Goal: Task Accomplishment & Management: Manage account settings

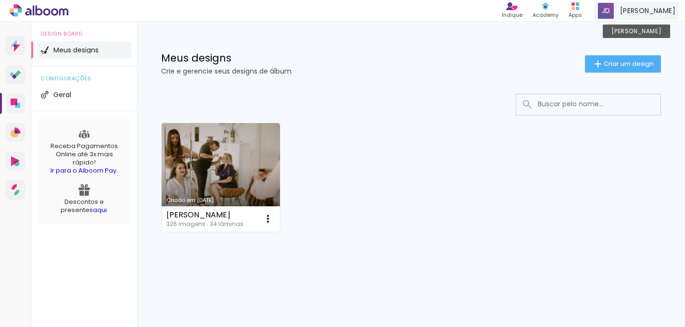
click at [668, 10] on span "[PERSON_NAME]" at bounding box center [647, 11] width 55 height 10
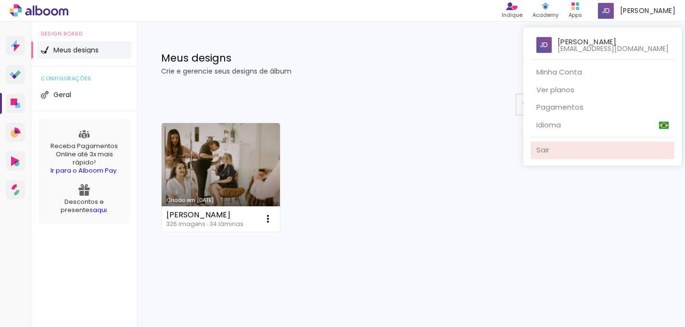
click at [538, 153] on link "Sair" at bounding box center [603, 150] width 144 height 18
